Goal: Task Accomplishment & Management: Complete application form

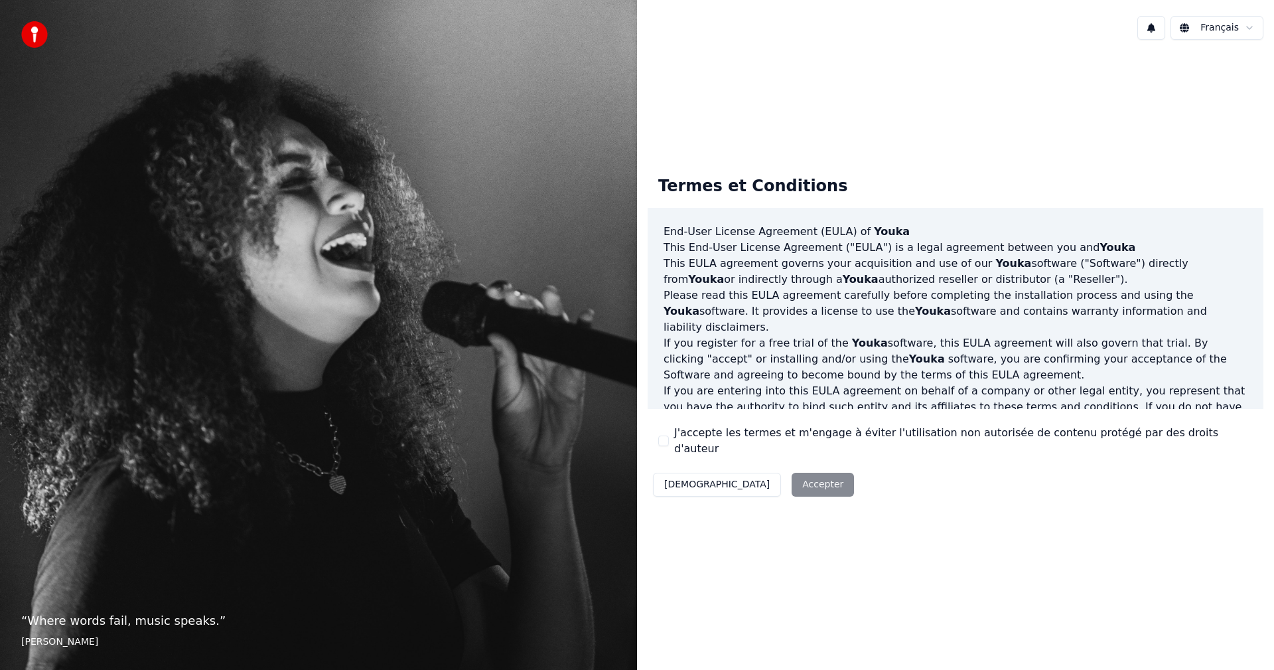
click at [663, 444] on button "J'accepte les termes et m'engage à éviter l'utilisation non autorisée de conten…" at bounding box center [663, 440] width 11 height 11
click at [792, 476] on button "Accepter" at bounding box center [823, 484] width 62 height 24
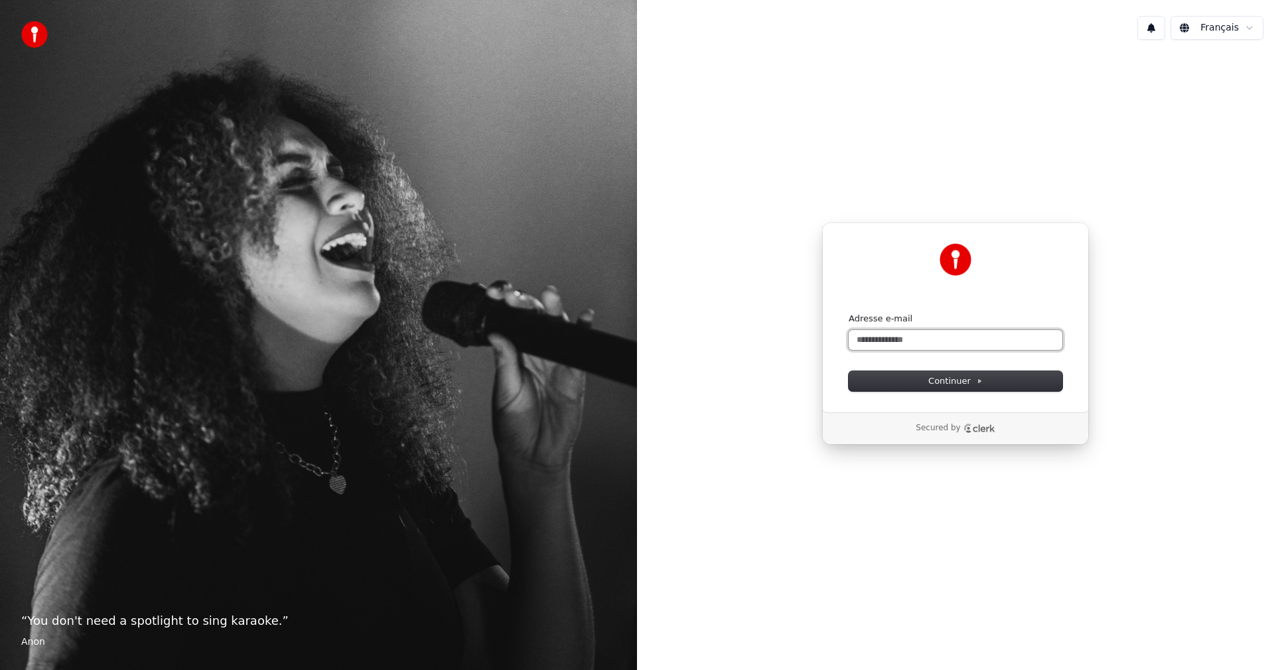
click at [865, 337] on input "Adresse e-mail" at bounding box center [956, 340] width 214 height 20
click at [944, 374] on button "Continuer" at bounding box center [956, 381] width 214 height 20
type input "**********"
click at [860, 340] on input "Adresse e-mail" at bounding box center [956, 340] width 214 height 20
click at [862, 334] on input "Adresse e-mail" at bounding box center [956, 340] width 214 height 20
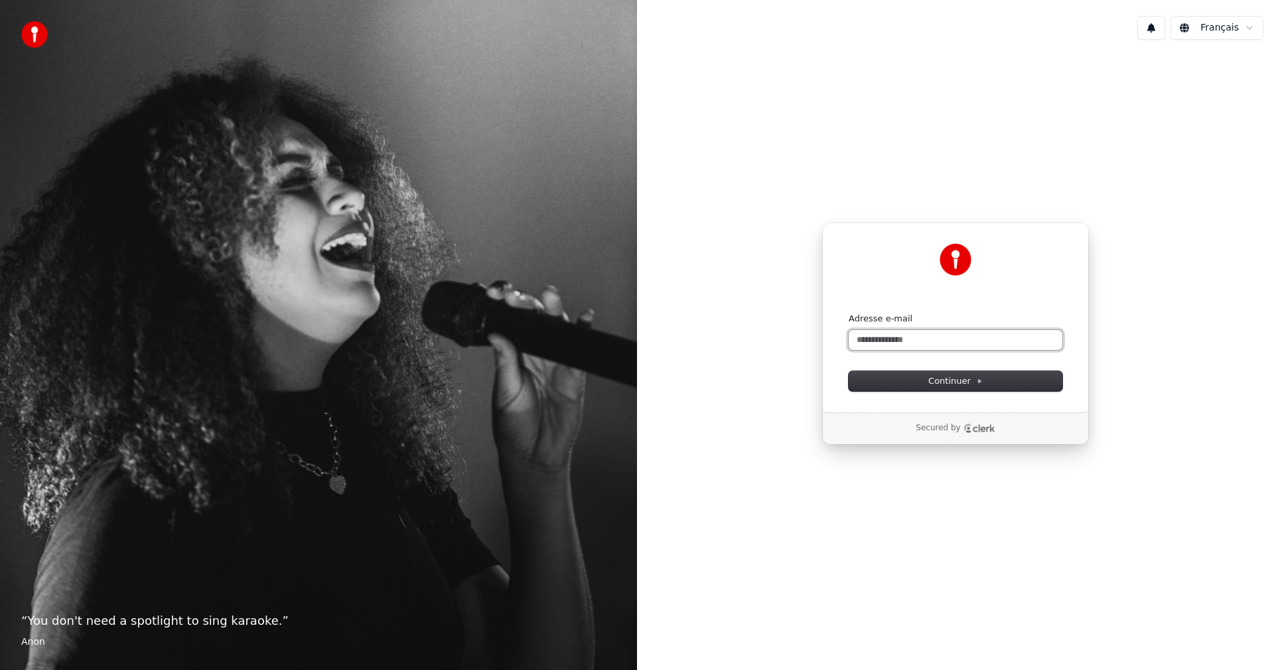
click at [861, 340] on input "Adresse e-mail" at bounding box center [956, 340] width 214 height 20
click at [903, 337] on input "Adresse e-mail" at bounding box center [956, 340] width 214 height 20
click at [859, 339] on input "Adresse e-mail" at bounding box center [956, 340] width 214 height 20
